Goal: Information Seeking & Learning: Find specific fact

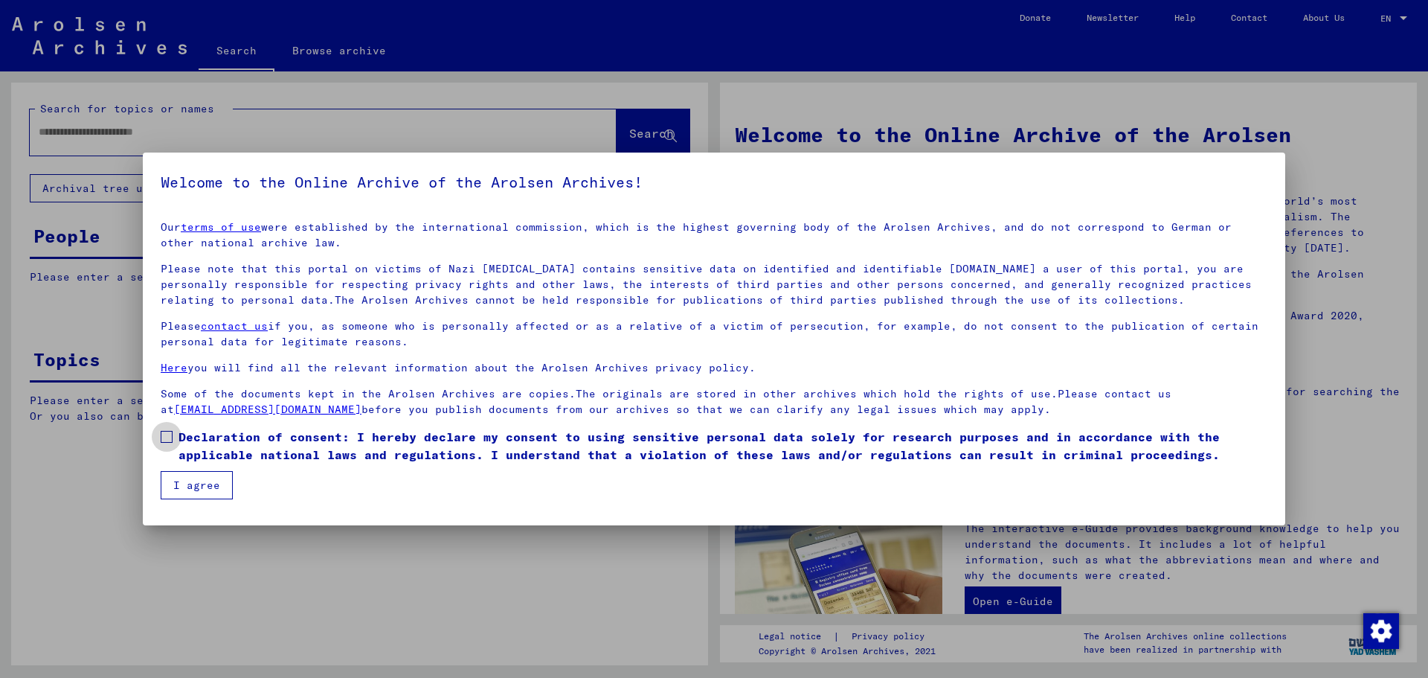
drag, startPoint x: 399, startPoint y: 428, endPoint x: 389, endPoint y: 432, distance: 10.6
click at [399, 428] on span "Declaration of consent: I hereby declare my consent to using sensitive personal…" at bounding box center [723, 446] width 1089 height 36
click at [203, 471] on button "I agree" at bounding box center [197, 485] width 72 height 28
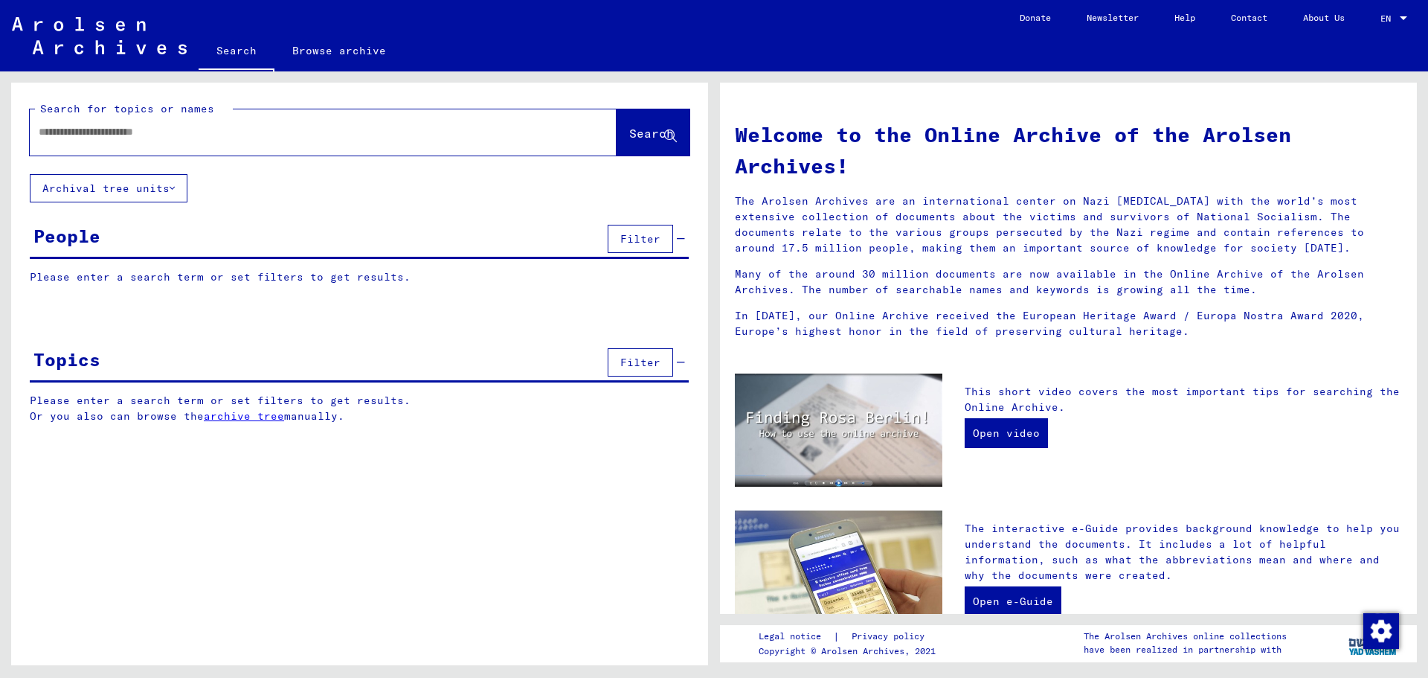
click at [254, 133] on input "text" at bounding box center [305, 132] width 533 height 16
type input "**********"
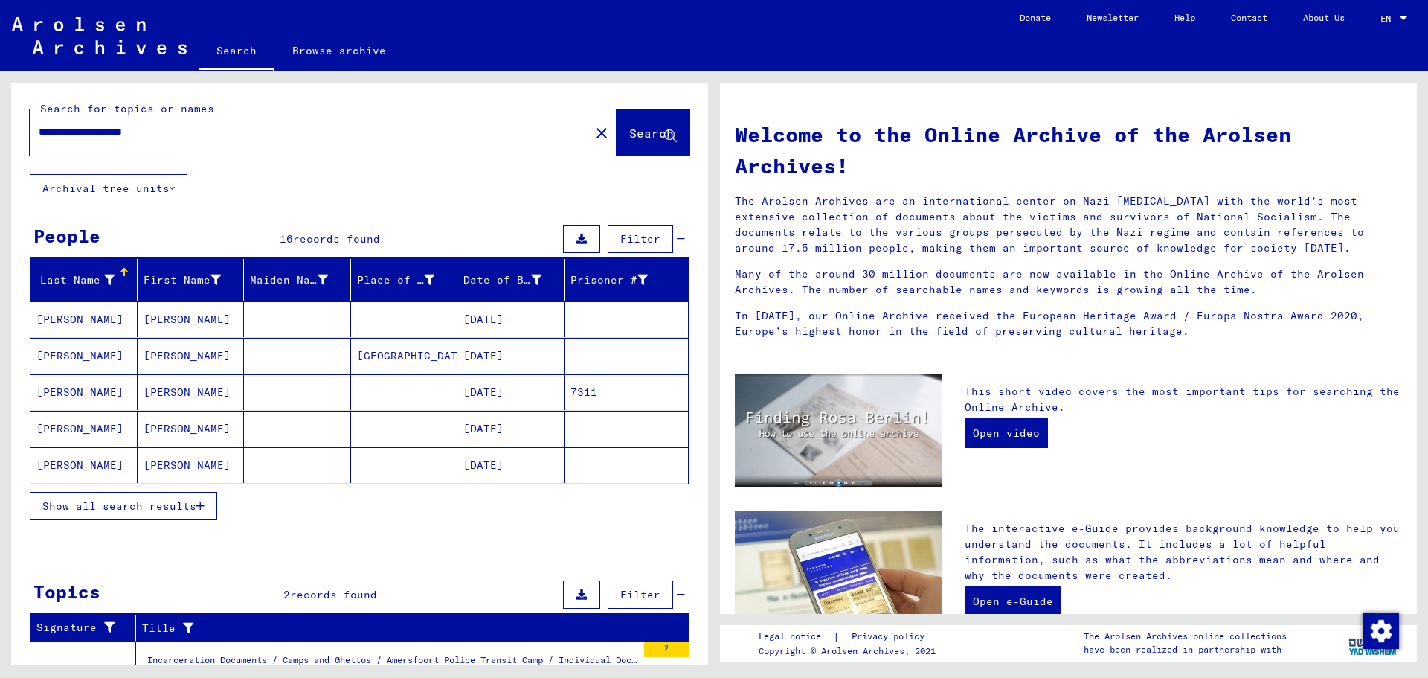
click at [488, 396] on mat-cell "[DATE]" at bounding box center [510, 392] width 107 height 36
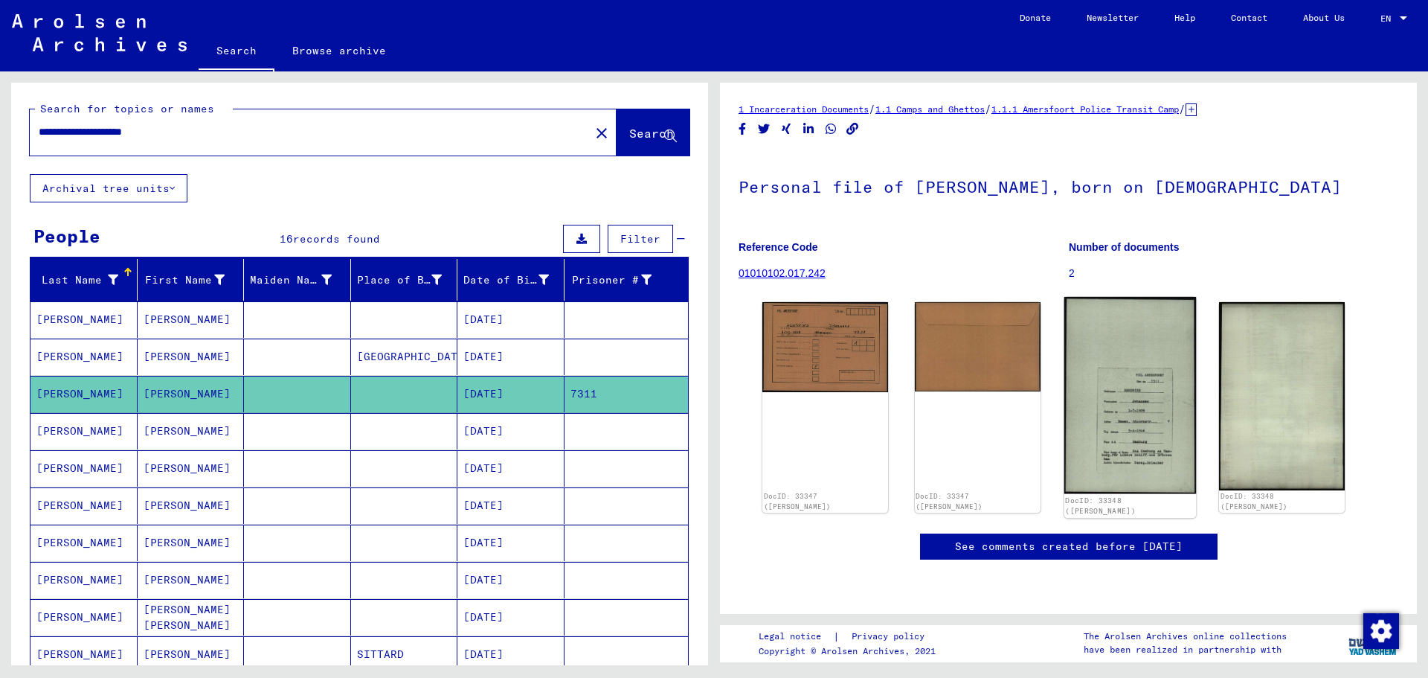
click at [1125, 427] on img at bounding box center [1130, 395] width 132 height 197
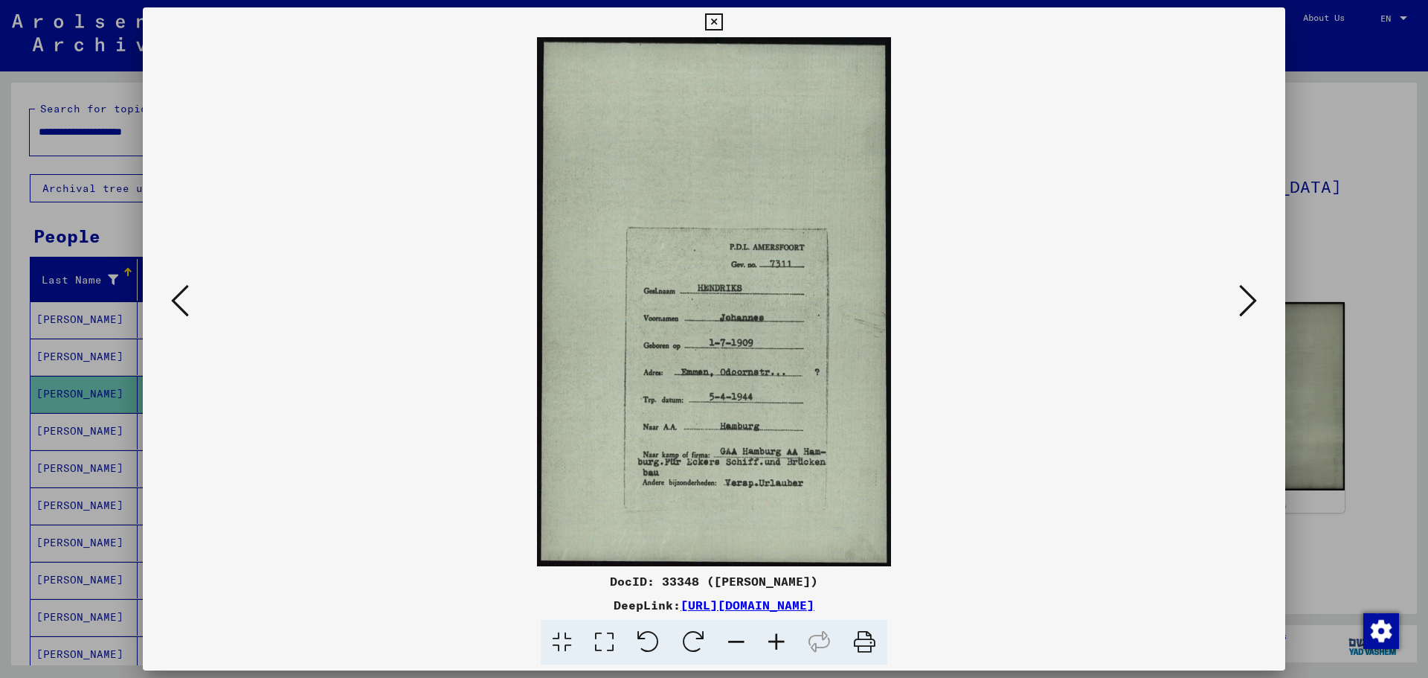
click at [1333, 196] on div at bounding box center [714, 339] width 1428 height 678
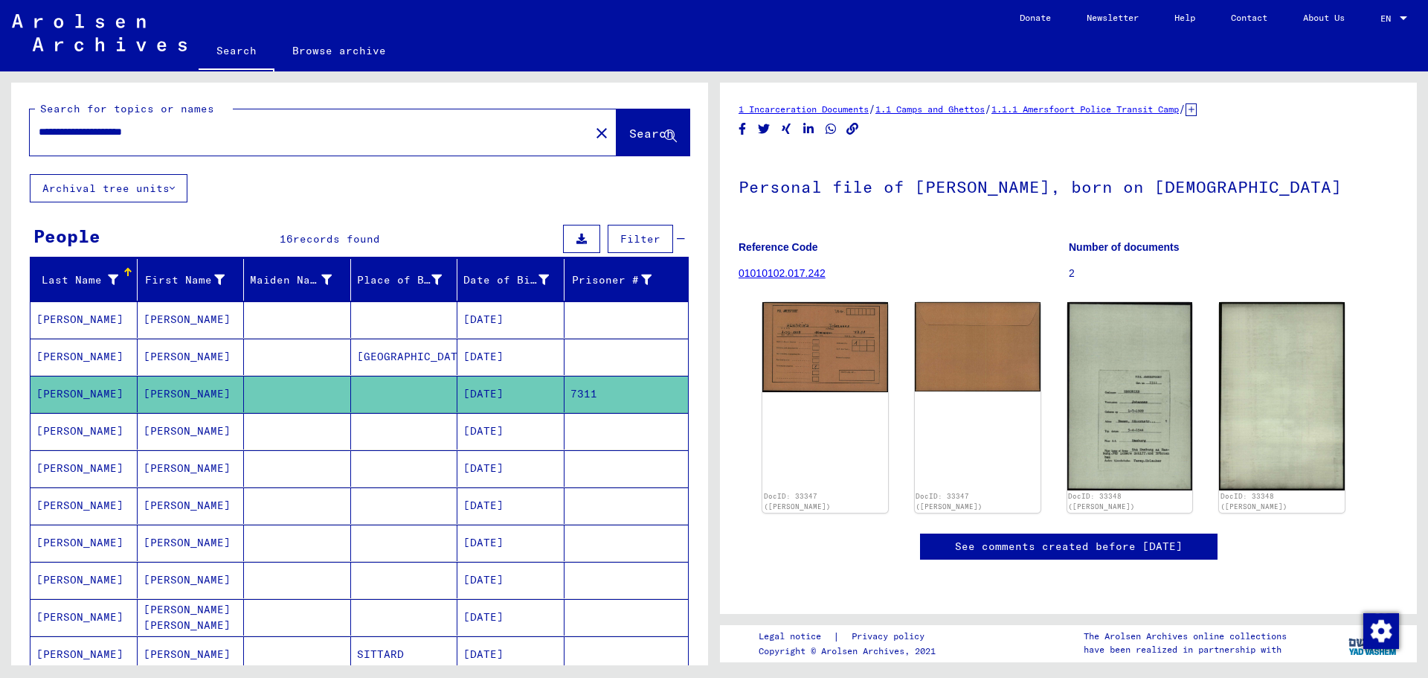
click at [525, 425] on mat-cell "[DATE]" at bounding box center [510, 431] width 107 height 36
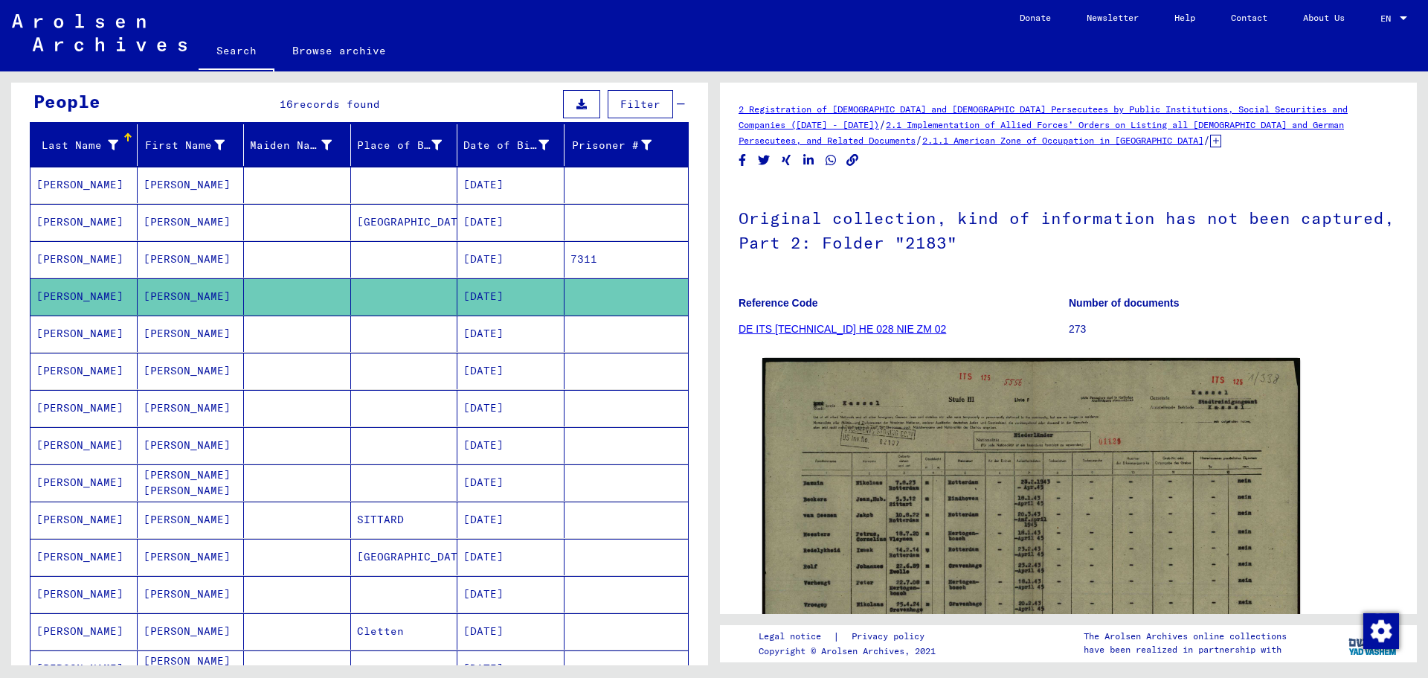
scroll to position [149, 0]
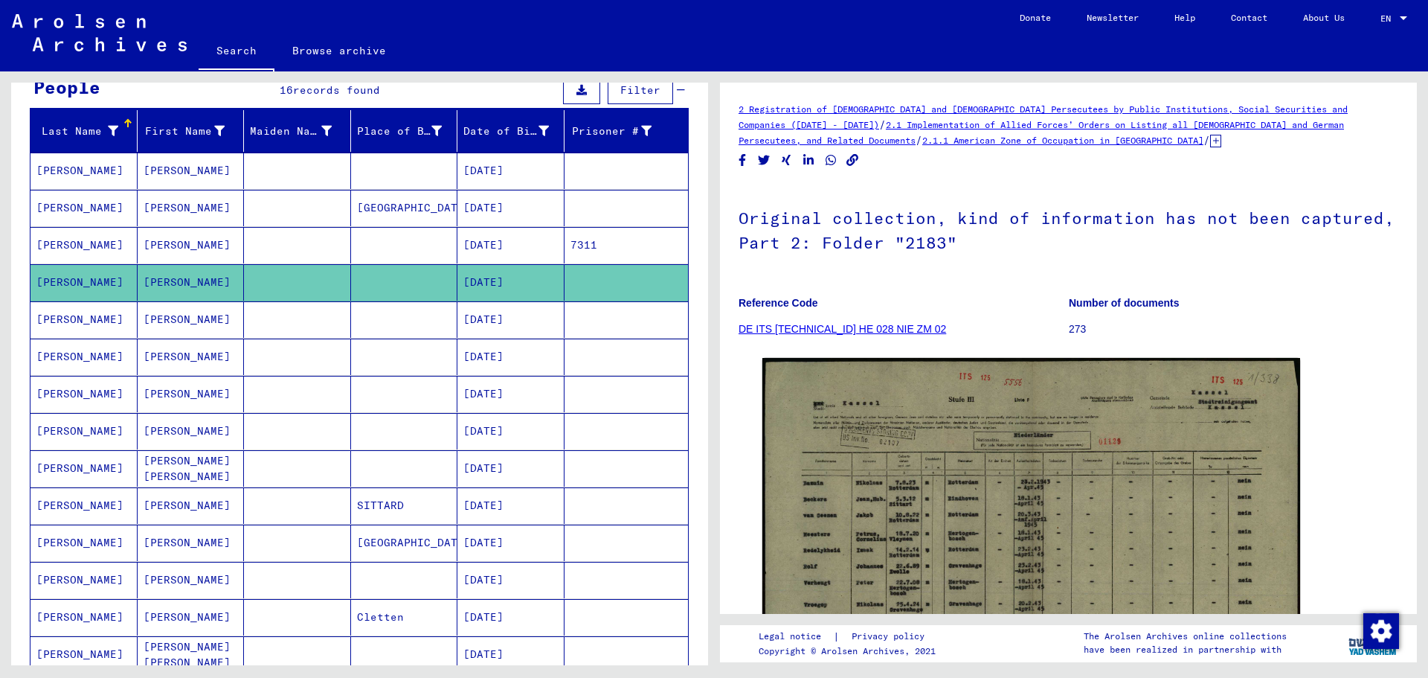
click at [485, 312] on mat-cell "[DATE]" at bounding box center [510, 319] width 107 height 36
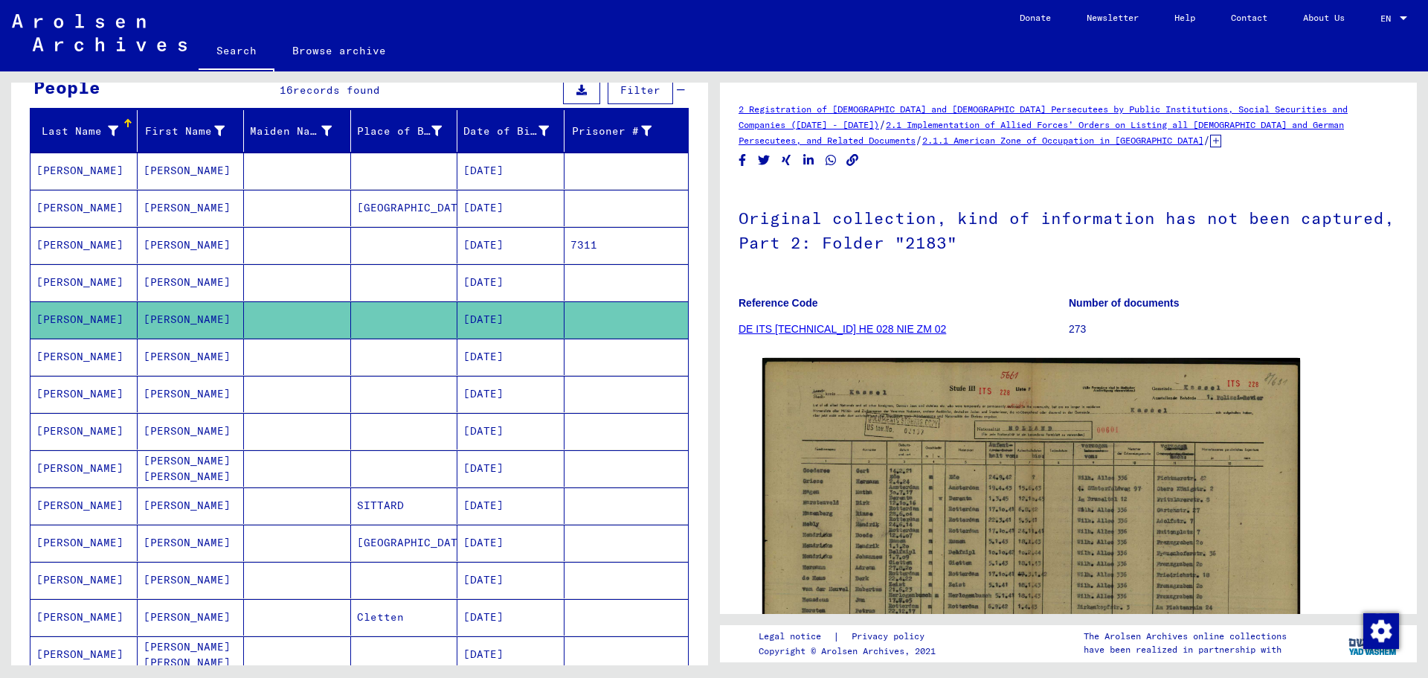
click at [500, 361] on mat-cell "[DATE]" at bounding box center [510, 356] width 107 height 36
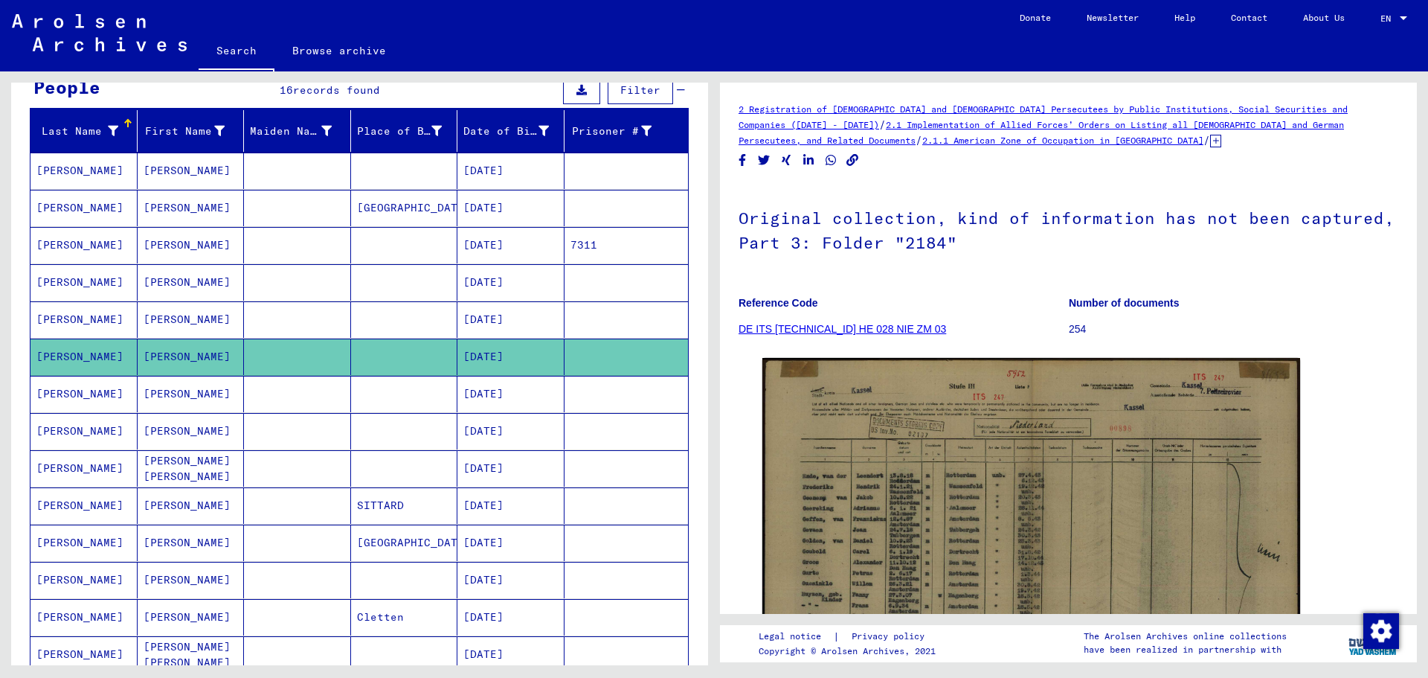
click at [521, 404] on mat-cell "[DATE]" at bounding box center [510, 394] width 107 height 36
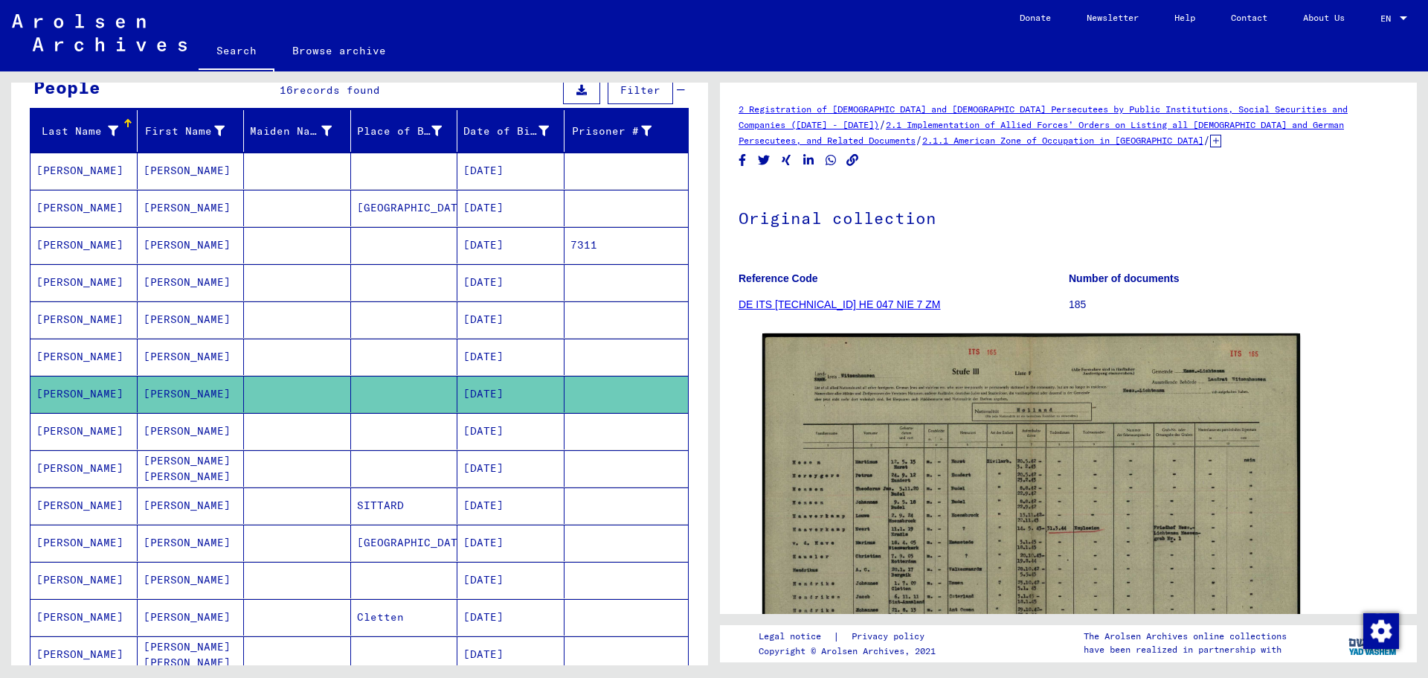
click at [498, 437] on mat-cell "[DATE]" at bounding box center [510, 431] width 107 height 36
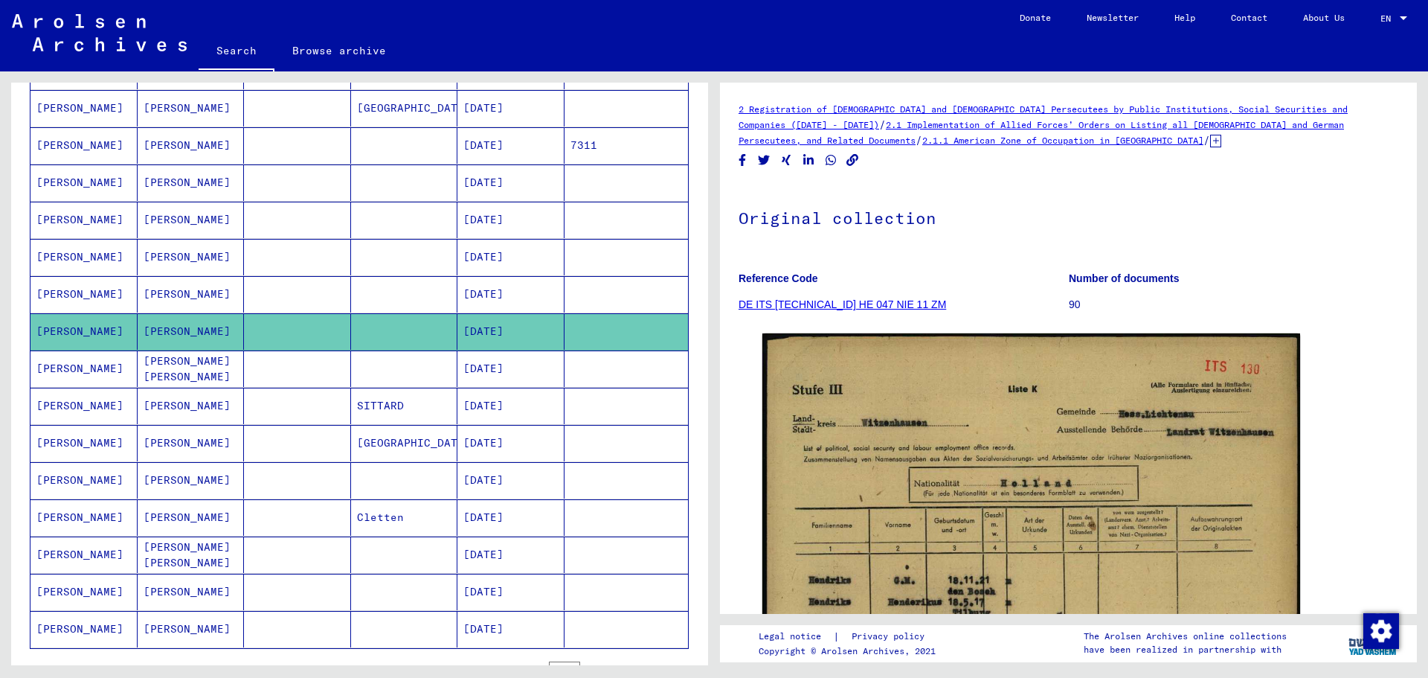
scroll to position [372, 0]
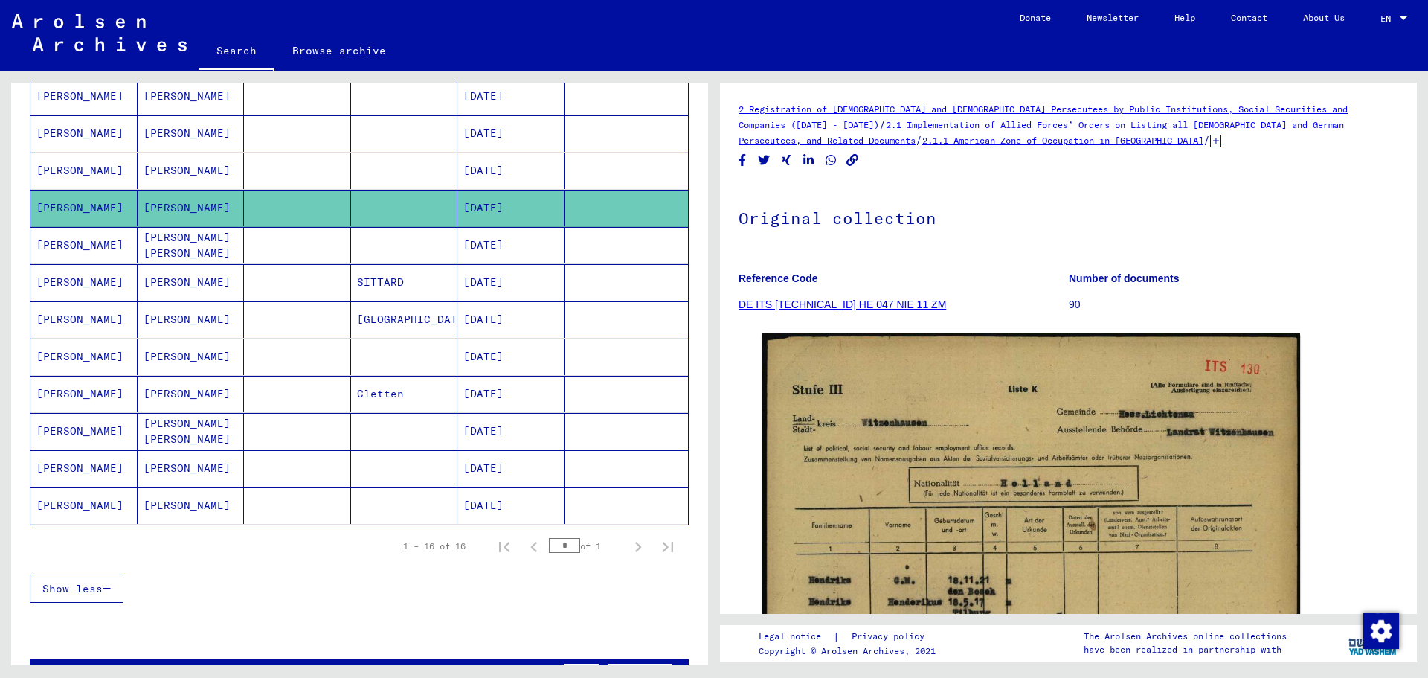
click at [536, 385] on mat-cell "[DATE]" at bounding box center [510, 394] width 107 height 36
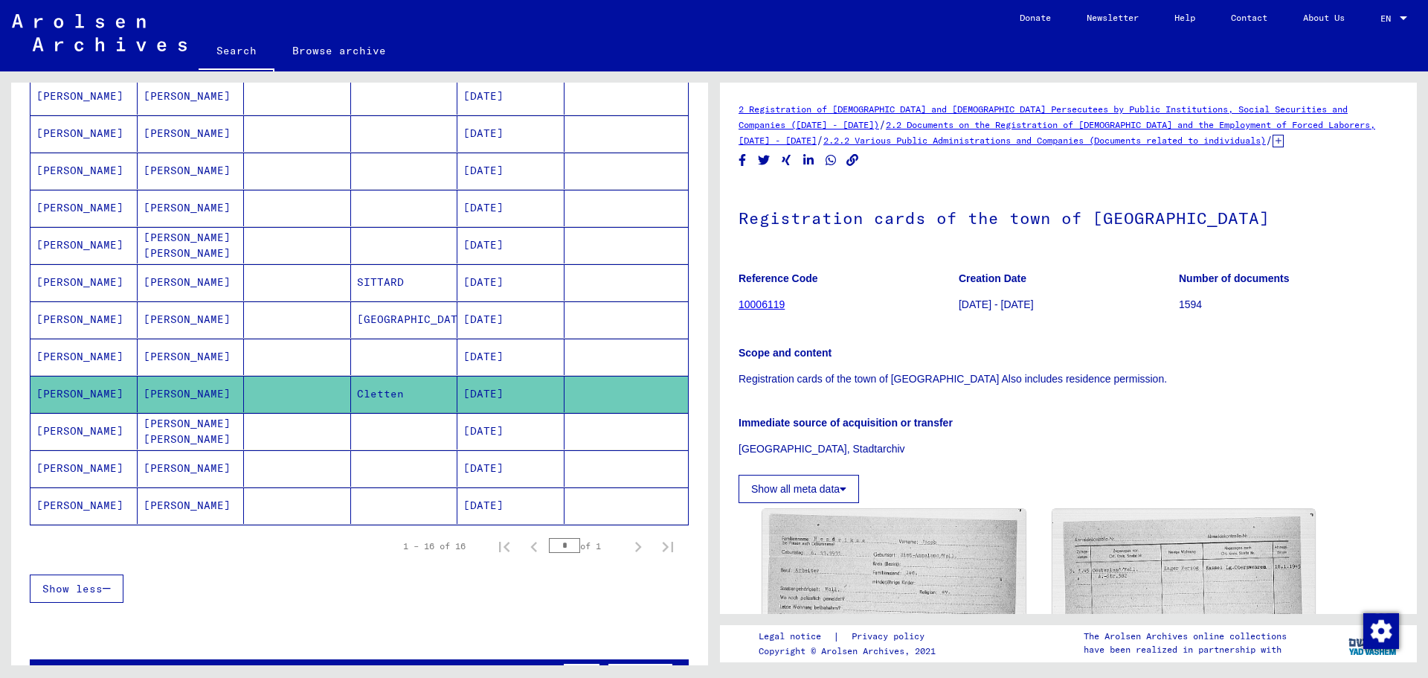
scroll to position [298, 0]
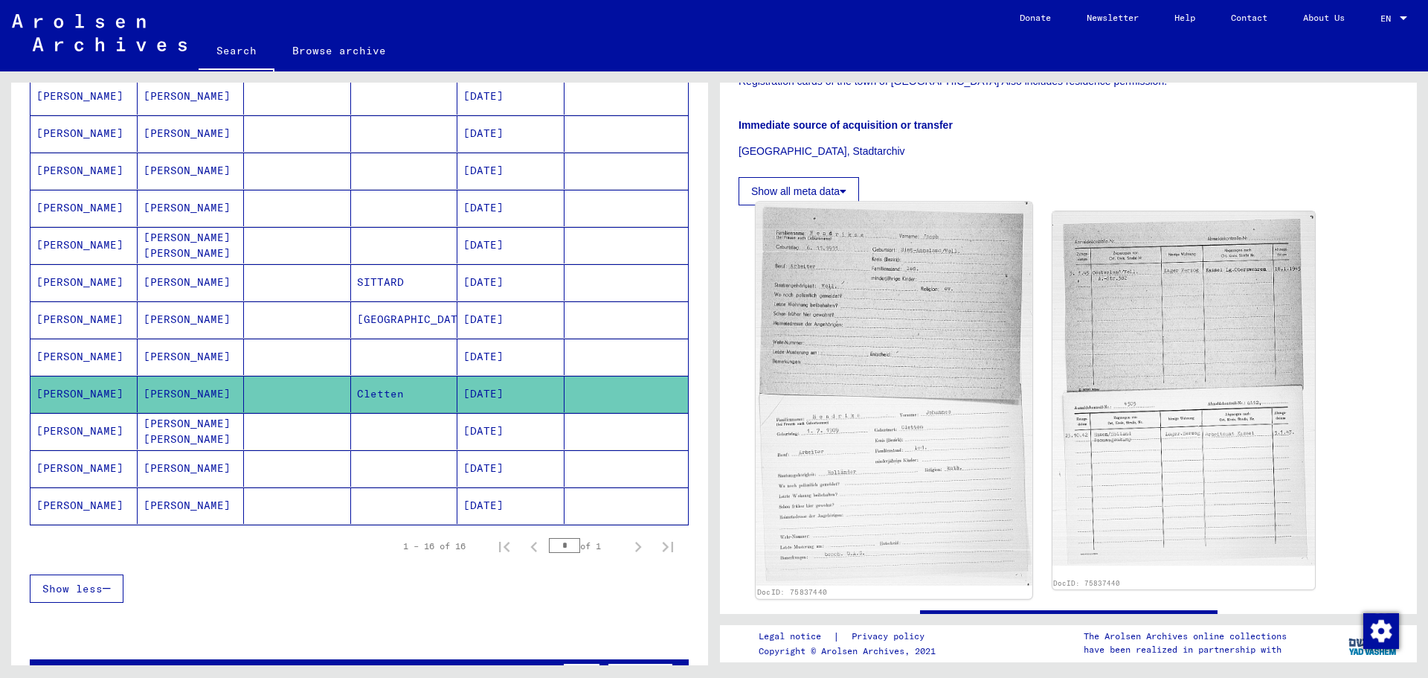
click at [889, 309] on img at bounding box center [894, 394] width 276 height 384
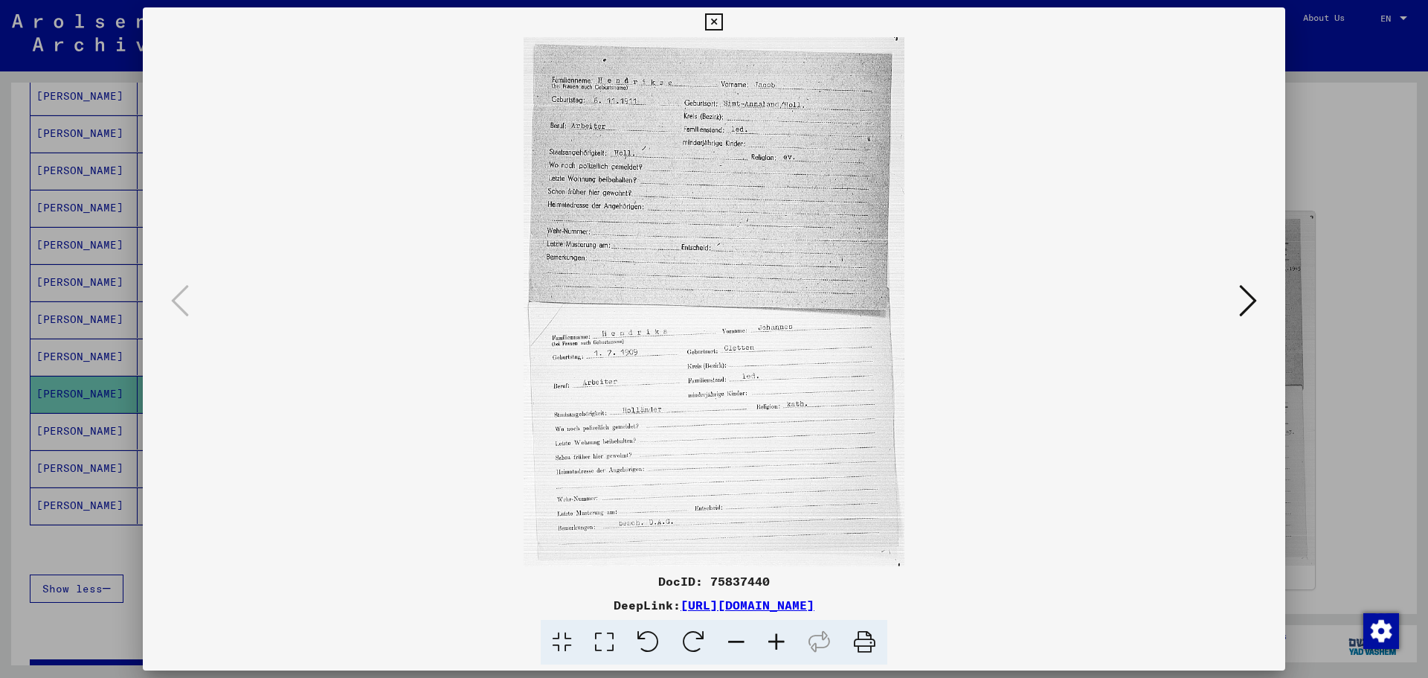
click at [1334, 139] on div at bounding box center [714, 339] width 1428 height 678
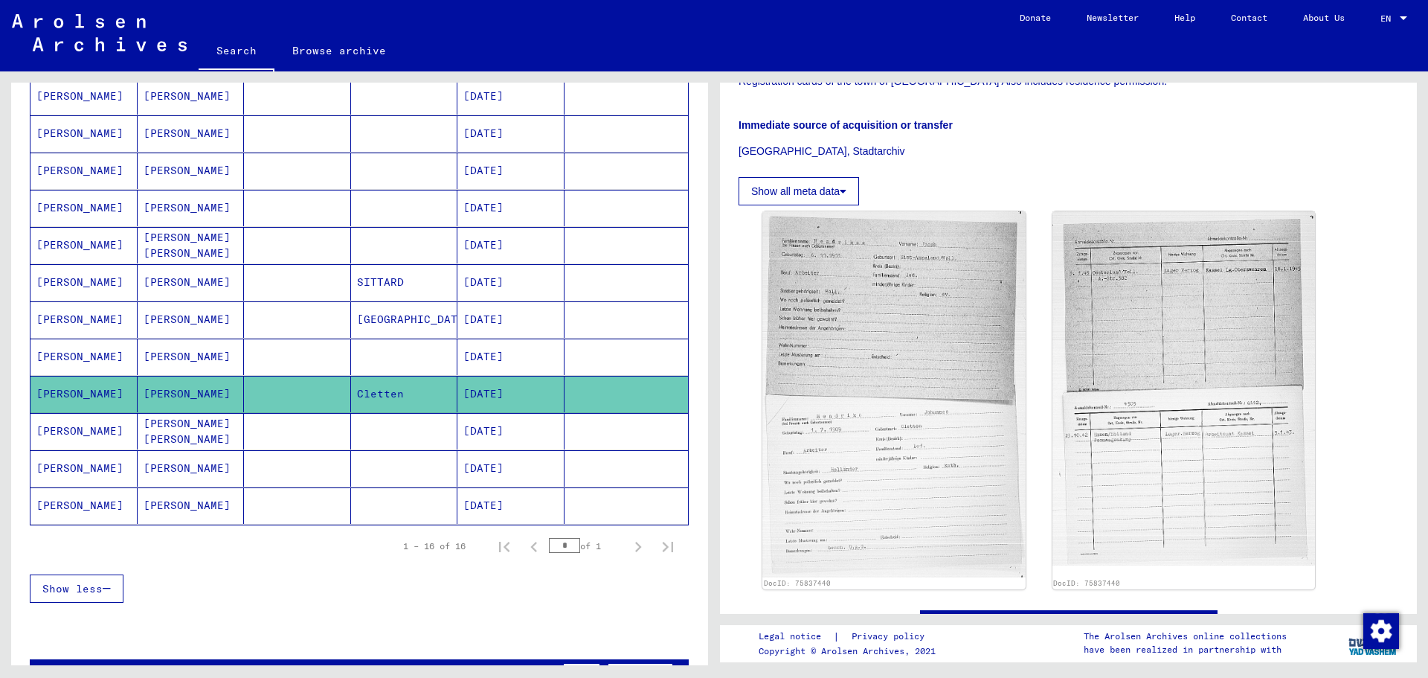
click at [514, 490] on mat-cell "[DATE]" at bounding box center [510, 505] width 107 height 36
